Goal: Check status: Check status

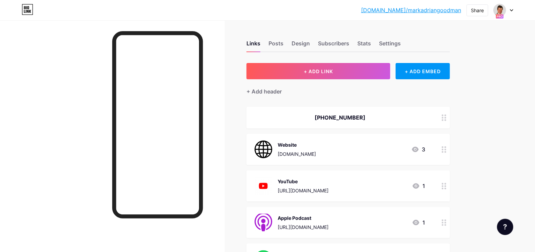
click at [510, 8] on div at bounding box center [503, 10] width 20 height 12
click at [510, 6] on div at bounding box center [503, 10] width 20 height 12
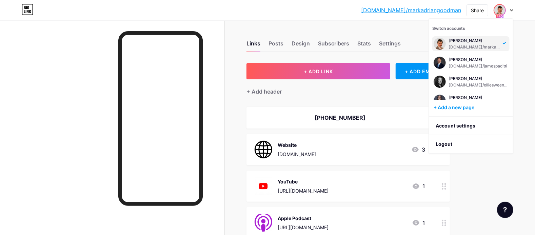
scroll to position [164, 0]
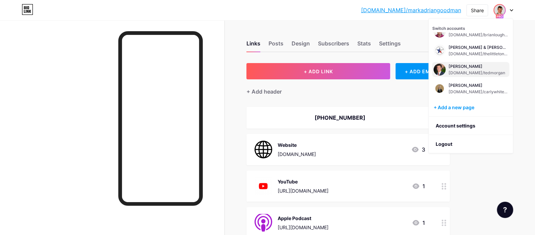
click at [453, 70] on div "[DOMAIN_NAME]/tedmorgan" at bounding box center [476, 72] width 57 height 5
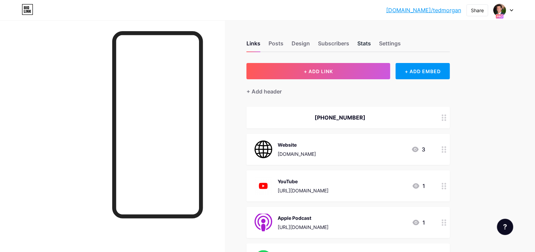
click at [365, 40] on div "Stats" at bounding box center [364, 45] width 14 height 12
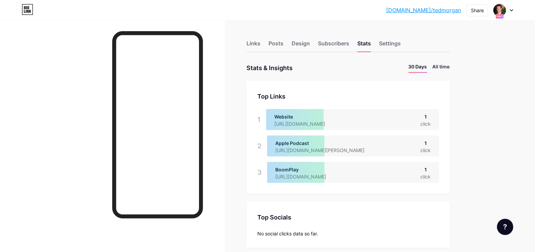
click at [445, 65] on li "All time" at bounding box center [440, 68] width 17 height 10
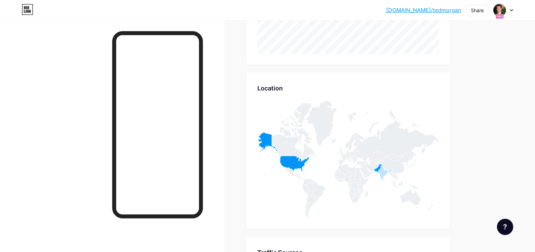
scroll to position [380, 0]
